Goal: Task Accomplishment & Management: Manage account settings

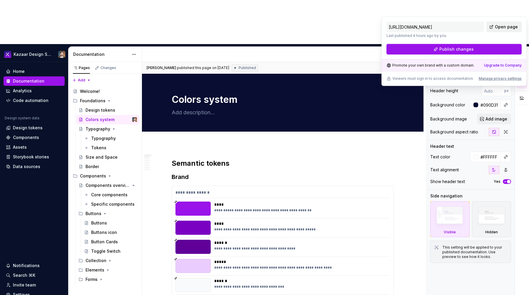
click at [512, 23] on link "Open page" at bounding box center [504, 27] width 35 height 11
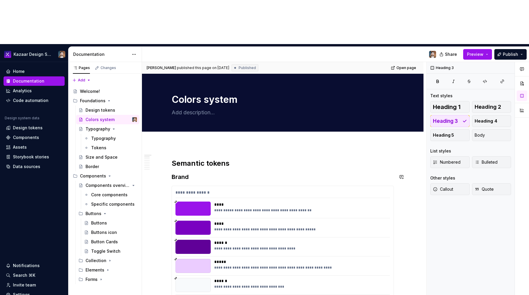
click at [242, 190] on div "**********" at bounding box center [283, 194] width 215 height 9
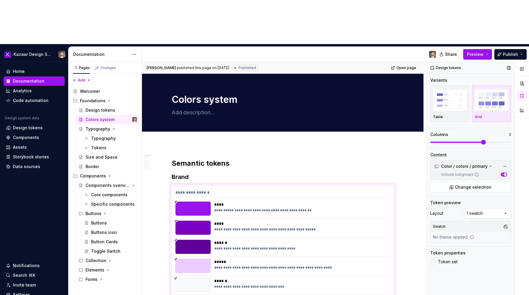
click at [477, 171] on div "Comments Open comments No comments yet Select ‘Comment’ from the block context …" at bounding box center [478, 201] width 102 height 278
click at [506, 223] on button "button" at bounding box center [506, 227] width 8 height 8
click at [450, 205] on span "Dark" at bounding box center [475, 204] width 68 height 9
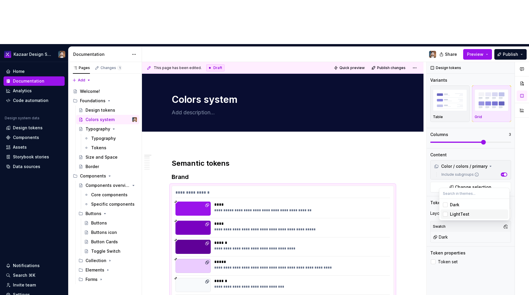
click at [453, 215] on div "LightTest" at bounding box center [459, 214] width 19 height 6
click at [453, 214] on div "LightTest" at bounding box center [459, 214] width 19 height 6
click at [455, 207] on div "Dark" at bounding box center [454, 205] width 9 height 6
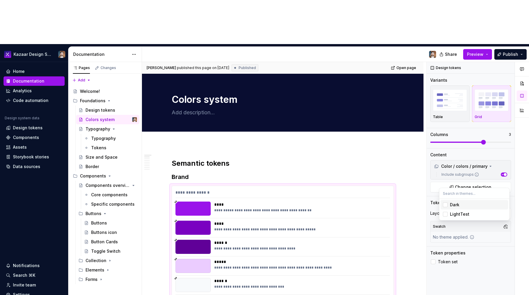
click at [468, 193] on input "text" at bounding box center [475, 193] width 70 height 11
click at [462, 239] on div "Comments Open comments No comments yet Select ‘Comment’ from the block context …" at bounding box center [478, 201] width 102 height 278
click at [473, 232] on div "No theme applied." at bounding box center [454, 237] width 46 height 11
click at [93, 107] on div "Design tokens" at bounding box center [101, 110] width 30 height 6
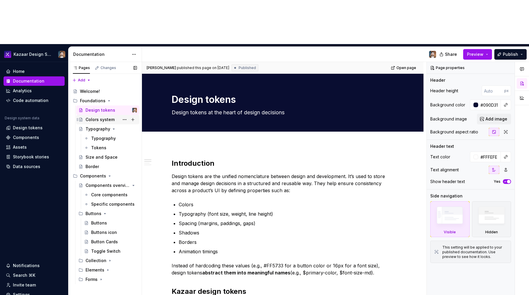
click at [98, 117] on div "Colors system" at bounding box center [100, 120] width 29 height 6
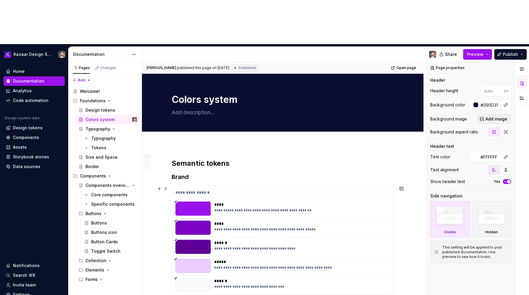
click at [302, 186] on div "**********" at bounding box center [283, 261] width 222 height 150
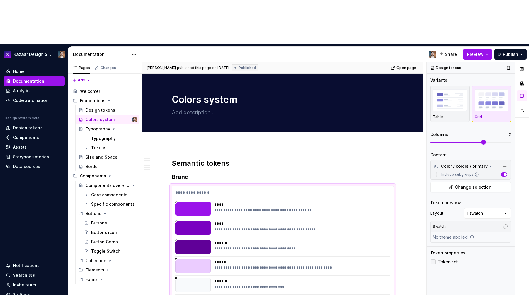
click at [452, 260] on span "Token set" at bounding box center [448, 262] width 20 height 5
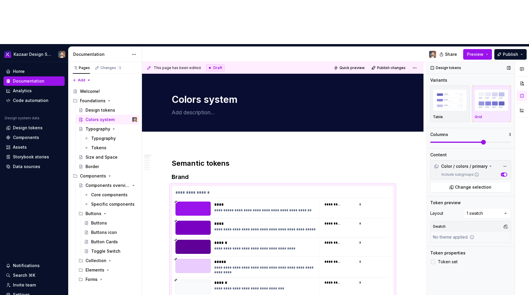
click at [452, 260] on span "Token set" at bounding box center [448, 262] width 20 height 5
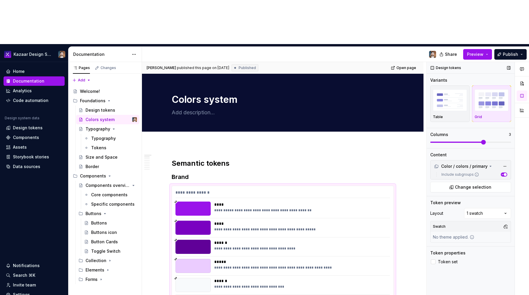
click at [457, 204] on div "Design tokens Variants Table Grid Columns 3 Content Color / colors / primary In…" at bounding box center [471, 201] width 88 height 278
click at [505, 223] on button "button" at bounding box center [506, 227] width 8 height 8
click at [485, 174] on div "Comments Open comments No comments yet Select ‘Comment’ from the block context …" at bounding box center [478, 201] width 102 height 278
click at [485, 173] on div "Comments Open comments No comments yet Select ‘Comment’ from the block context …" at bounding box center [478, 201] width 102 height 278
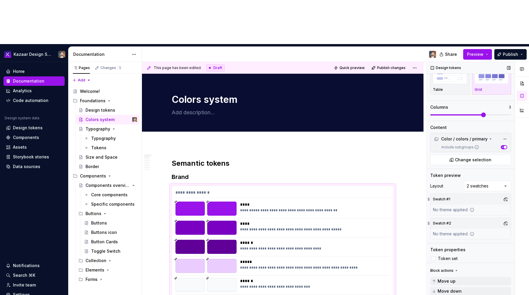
scroll to position [28, 0]
click at [486, 144] on div "Comments Open comments No comments yet Select ‘Comment’ from the block context …" at bounding box center [478, 201] width 102 height 278
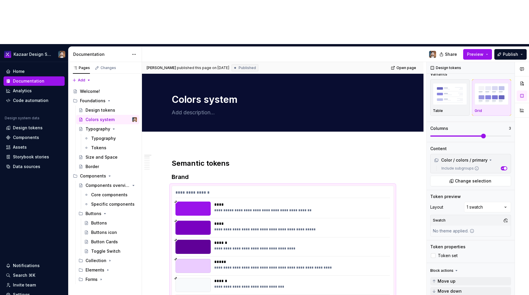
scroll to position [6, 0]
type textarea "*"
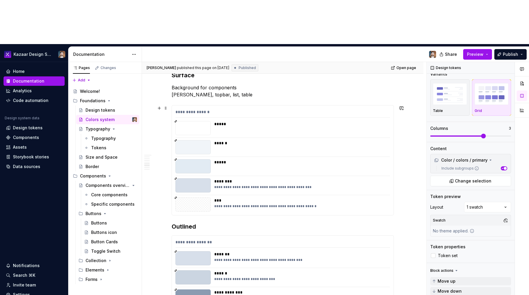
scroll to position [799, 0]
click at [23, 98] on div "Code automation" at bounding box center [31, 101] width 36 height 6
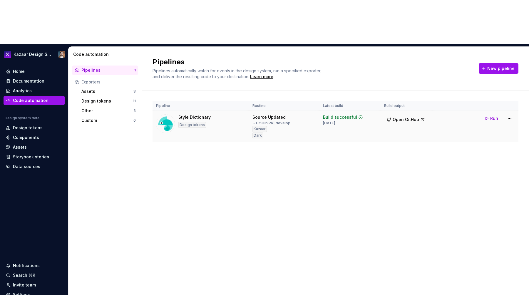
click at [239, 114] on div "Style Dictionary Design tokens" at bounding box center [200, 123] width 89 height 19
click at [511, 72] on html "Kazaar Design System Home Documentation Analytics Code automation Design system…" at bounding box center [264, 147] width 529 height 295
click at [504, 84] on div "Edit pipeline" at bounding box center [502, 87] width 50 height 6
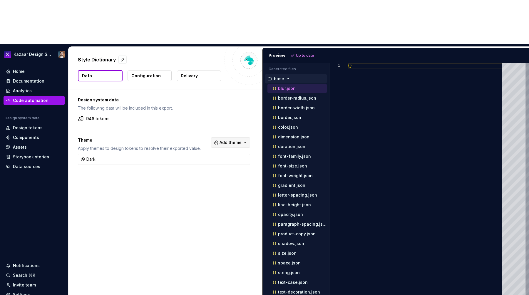
click at [243, 137] on button "Add theme" at bounding box center [230, 142] width 39 height 11
click at [194, 132] on div "LightTest" at bounding box center [203, 132] width 19 height 6
click at [209, 95] on html "Kazaar Design System Home Documentation Analytics Code automation Design system…" at bounding box center [264, 147] width 529 height 295
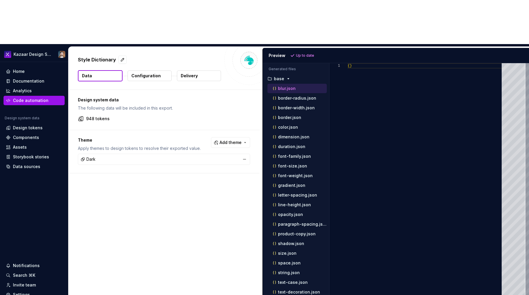
click at [91, 155] on div "Dark" at bounding box center [163, 159] width 169 height 8
click at [238, 140] on span "Add theme" at bounding box center [231, 143] width 22 height 6
click at [205, 129] on div "LightTest" at bounding box center [203, 132] width 19 height 6
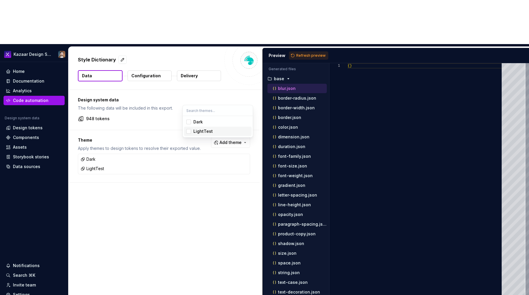
click at [205, 129] on div "LightTest" at bounding box center [203, 132] width 19 height 6
click at [165, 167] on html "Kazaar Design System Home Documentation Analytics Code automation Design system…" at bounding box center [264, 147] width 529 height 295
click at [230, 140] on span "Add theme" at bounding box center [231, 143] width 22 height 6
click at [203, 134] on div "LightTest" at bounding box center [203, 132] width 19 height 6
click at [315, 13] on html "Kazaar Design System Home Documentation Analytics Code automation Design system…" at bounding box center [264, 147] width 529 height 295
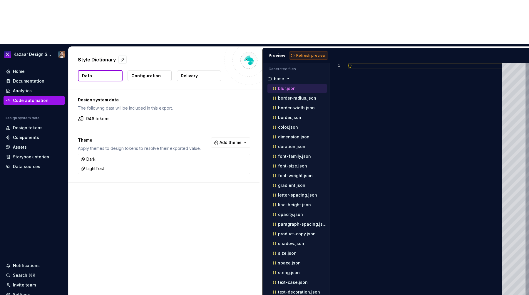
click at [315, 53] on span "Refresh preview" at bounding box center [310, 55] width 29 height 5
click at [286, 76] on icon "button" at bounding box center [288, 78] width 5 height 5
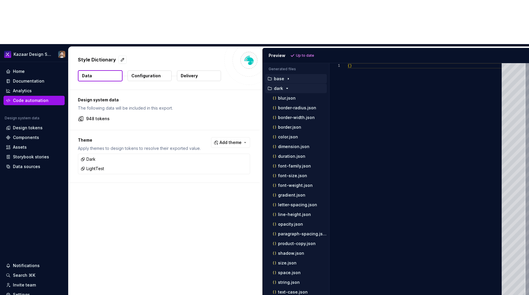
click at [287, 86] on icon "button" at bounding box center [287, 88] width 5 height 5
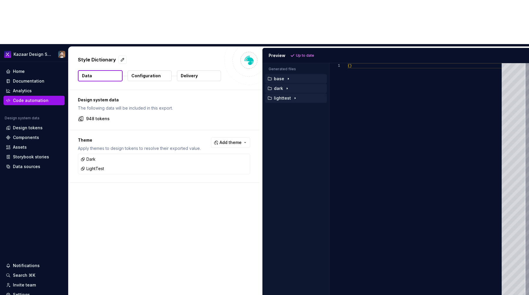
click at [293, 96] on icon "button" at bounding box center [295, 98] width 5 height 5
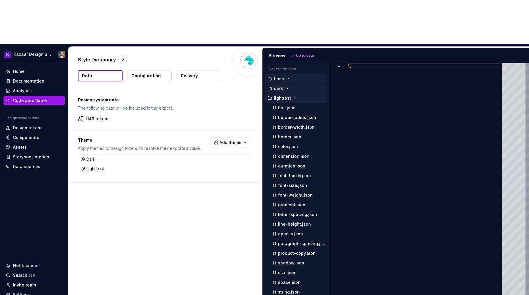
click at [293, 96] on icon "button" at bounding box center [295, 98] width 5 height 5
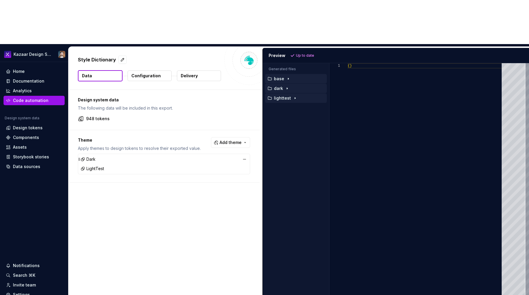
click at [88, 156] on div "Dark" at bounding box center [88, 159] width 15 height 6
click at [81, 157] on icon at bounding box center [79, 159] width 5 height 5
click at [84, 159] on icon at bounding box center [82, 160] width 3 height 3
click at [248, 155] on button "button" at bounding box center [245, 159] width 8 height 8
click at [313, 53] on span "Refresh preview" at bounding box center [310, 55] width 29 height 5
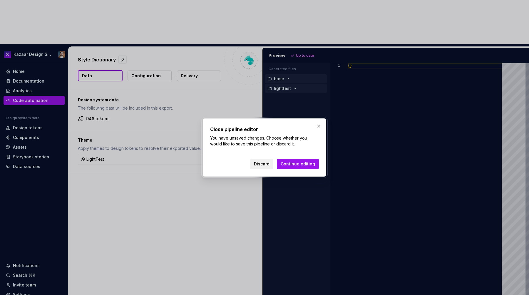
click at [262, 164] on span "Discard" at bounding box center [262, 164] width 16 height 6
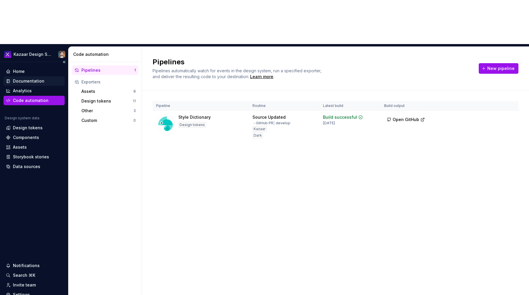
click at [19, 78] on div "Documentation" at bounding box center [28, 81] width 31 height 6
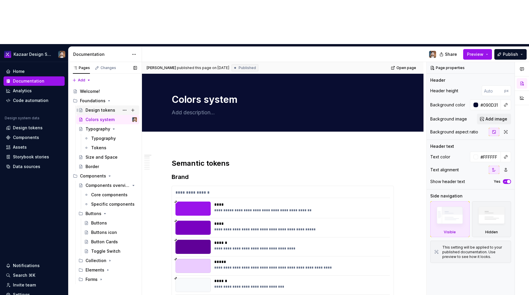
type textarea "*"
click at [36, 125] on div "Design tokens" at bounding box center [28, 128] width 30 height 6
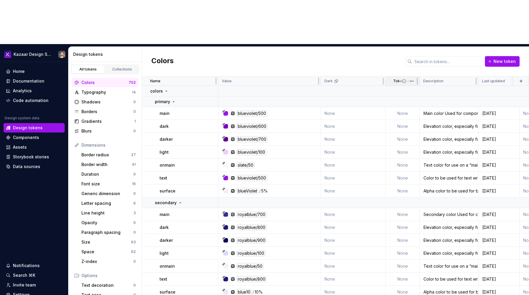
click at [398, 76] on span at bounding box center [408, 80] width 21 height 9
click at [340, 79] on div "Dark" at bounding box center [353, 81] width 57 height 5
click at [381, 76] on div at bounding box center [383, 80] width 5 height 9
click at [378, 36] on html "Kazaar Design System Home Documentation Analytics Code automation Design system…" at bounding box center [264, 147] width 529 height 295
click at [340, 17] on html "Kazaar Design System Home Documentation Analytics Code automation Design system…" at bounding box center [264, 147] width 529 height 295
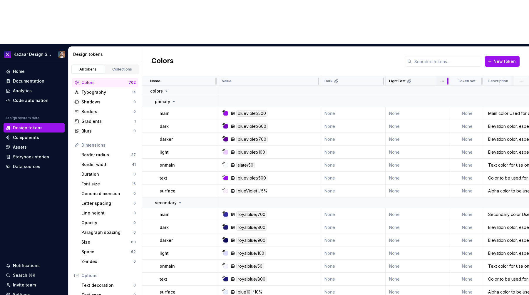
click at [447, 76] on div at bounding box center [448, 80] width 5 height 9
click at [446, 76] on div at bounding box center [448, 80] width 5 height 9
click at [440, 37] on html "Kazaar Design System Home Documentation Analytics Code automation Design system…" at bounding box center [264, 147] width 529 height 295
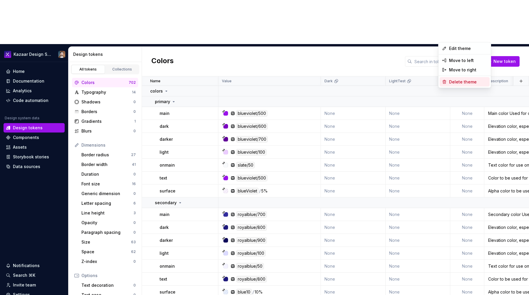
click at [449, 79] on div "Delete theme" at bounding box center [465, 81] width 50 height 9
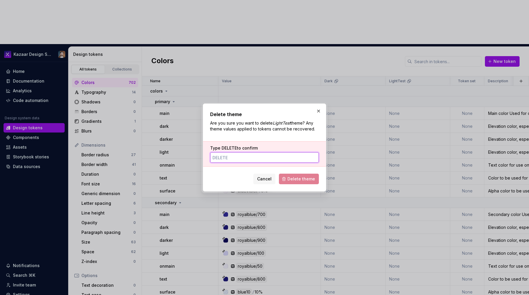
click at [265, 154] on input "Type DELETE to confirm" at bounding box center [264, 157] width 109 height 11
type input "DELETE"
click at [311, 178] on span "Delete theme" at bounding box center [302, 179] width 28 height 6
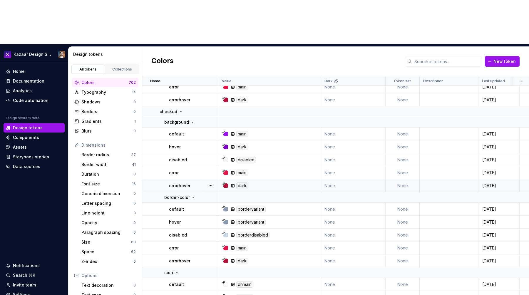
scroll to position [10343, 0]
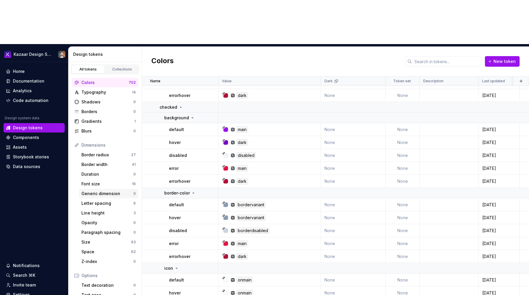
click at [97, 189] on div "Generic dimension 0" at bounding box center [108, 193] width 59 height 9
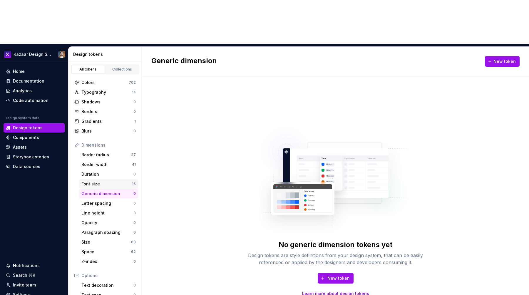
click at [96, 181] on div "Font size" at bounding box center [106, 184] width 51 height 6
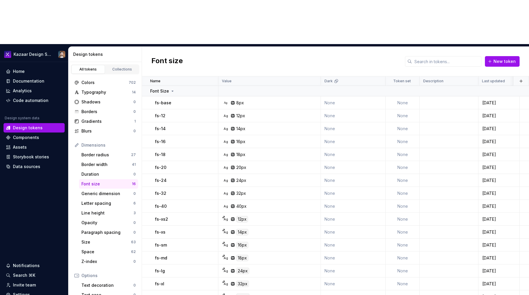
click at [96, 181] on div "Font size" at bounding box center [106, 184] width 51 height 6
click at [110, 88] on div "Typography 14" at bounding box center [105, 92] width 66 height 9
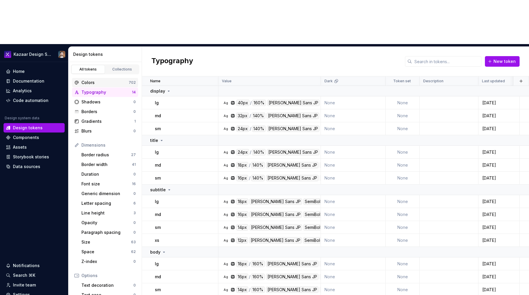
click at [105, 80] on div "Colors" at bounding box center [104, 83] width 47 height 6
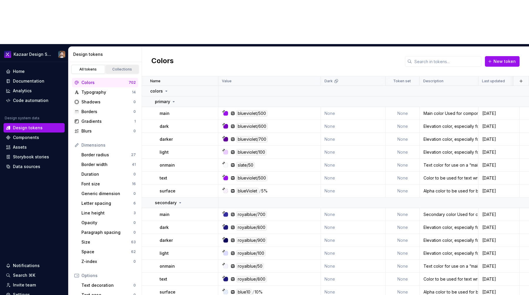
click at [122, 67] on div "Collections" at bounding box center [122, 69] width 29 height 5
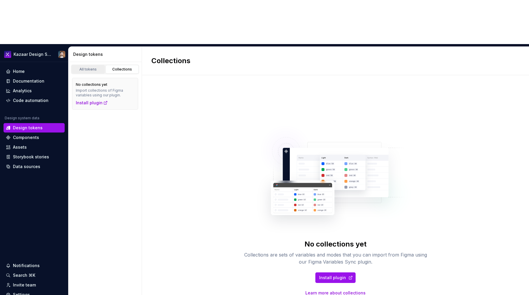
click at [93, 67] on div "All tokens" at bounding box center [88, 69] width 29 height 5
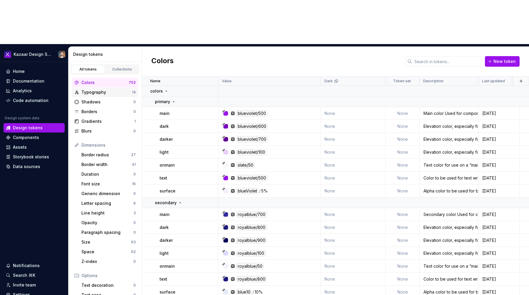
click at [99, 89] on div "Typography" at bounding box center [106, 92] width 51 height 6
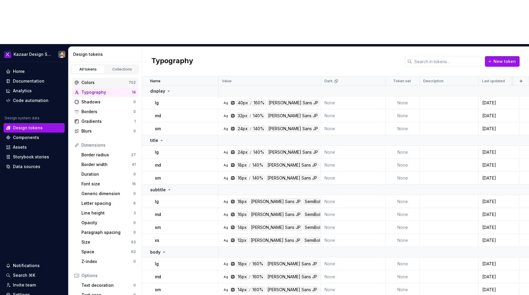
click at [93, 80] on div "Colors" at bounding box center [104, 83] width 47 height 6
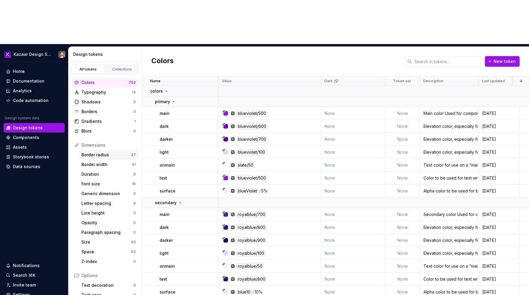
click at [88, 150] on div "Border radius 27" at bounding box center [108, 154] width 59 height 9
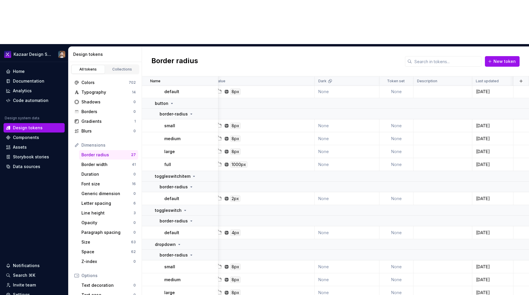
scroll to position [225, 6]
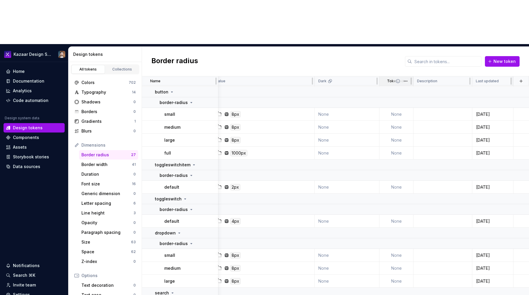
click at [390, 79] on p "Token set" at bounding box center [396, 81] width 18 height 5
click at [408, 38] on html "Kazaar Design System Home Documentation Analytics Code automation Design system…" at bounding box center [264, 147] width 529 height 295
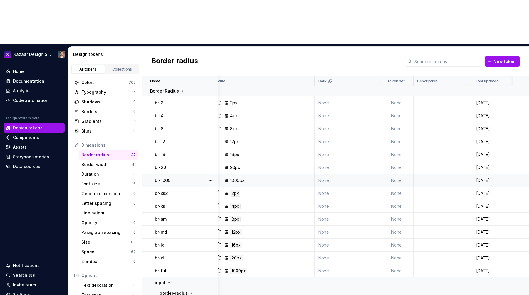
scroll to position [0, 0]
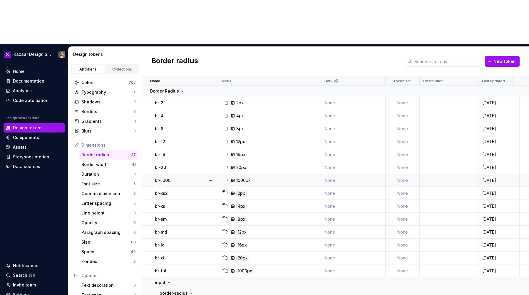
click at [298, 174] on td "1000px" at bounding box center [270, 180] width 103 height 13
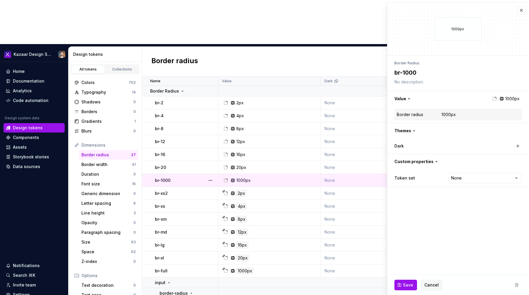
type textarea "*"
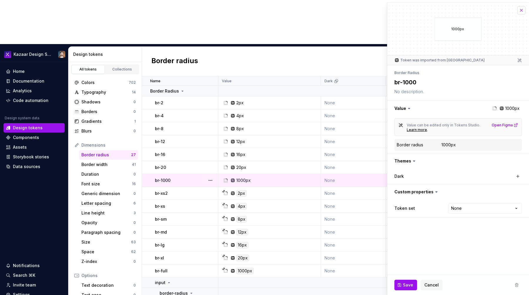
click at [521, 14] on button "button" at bounding box center [522, 10] width 8 height 8
